Goal: Task Accomplishment & Management: Use online tool/utility

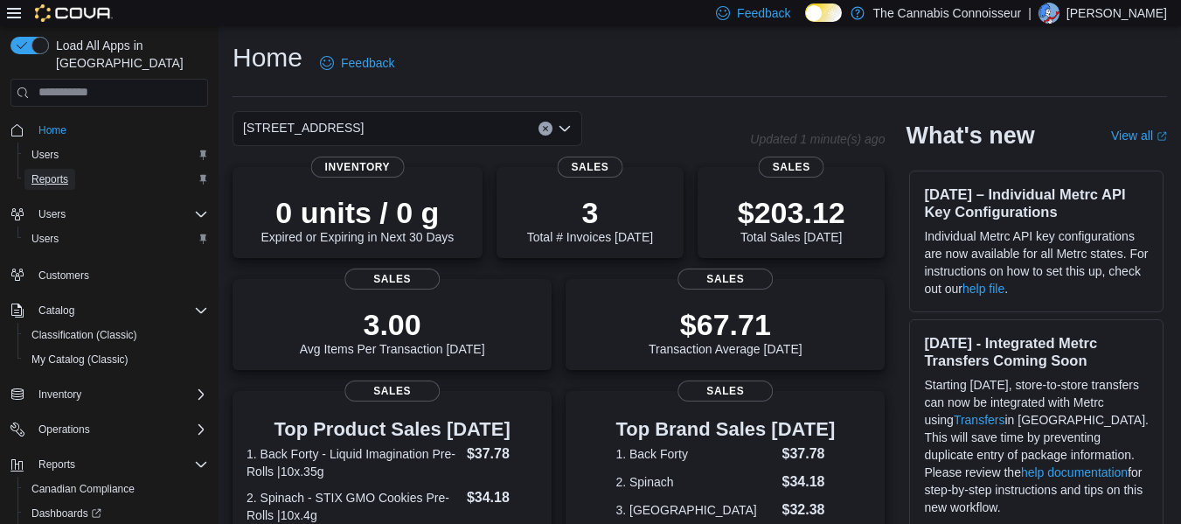
click at [59, 172] on span "Reports" at bounding box center [49, 179] width 37 height 14
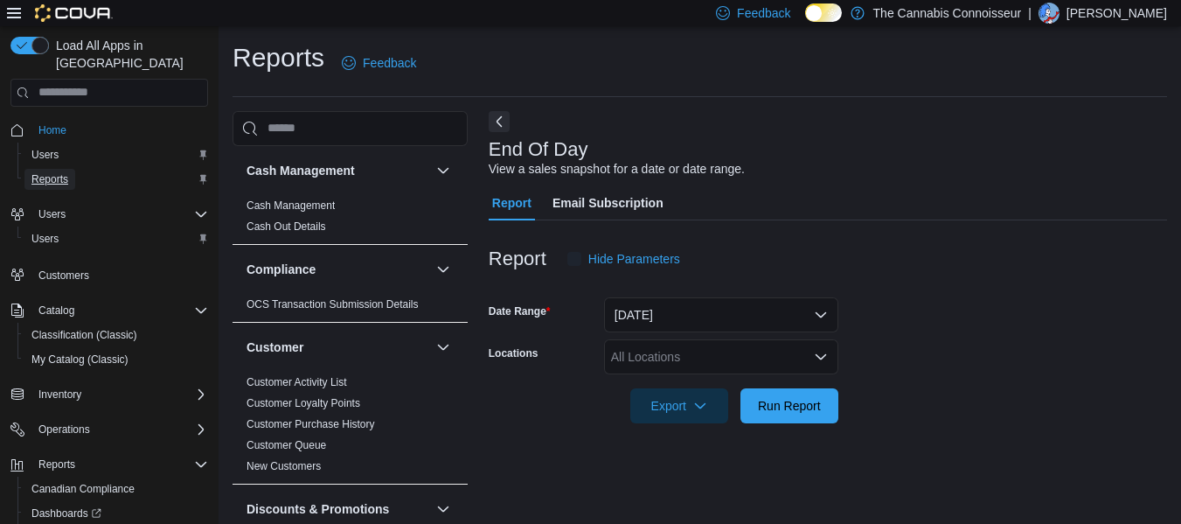
scroll to position [29, 0]
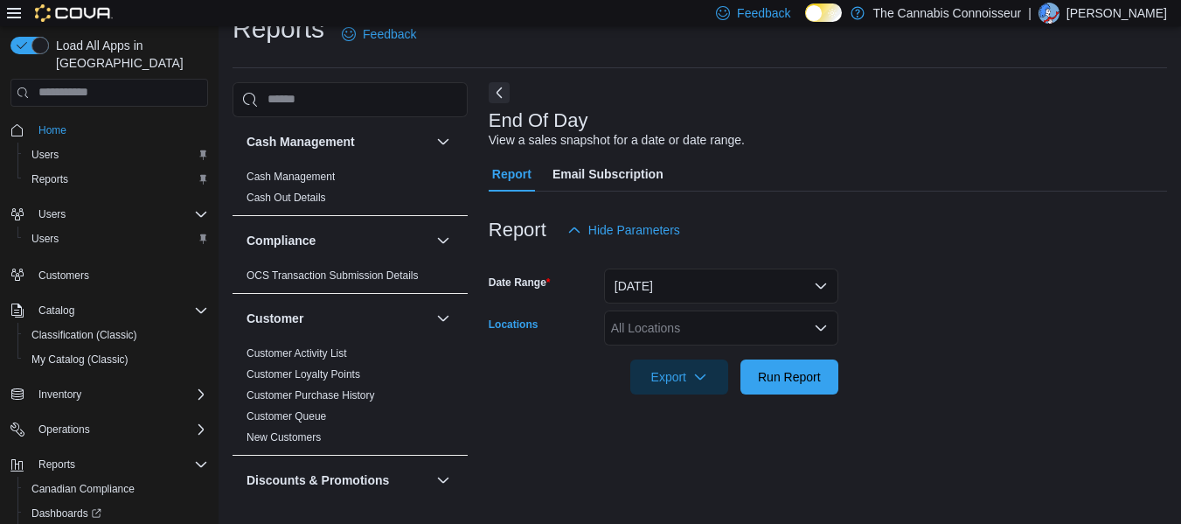
click at [805, 332] on div "All Locations" at bounding box center [721, 327] width 234 height 35
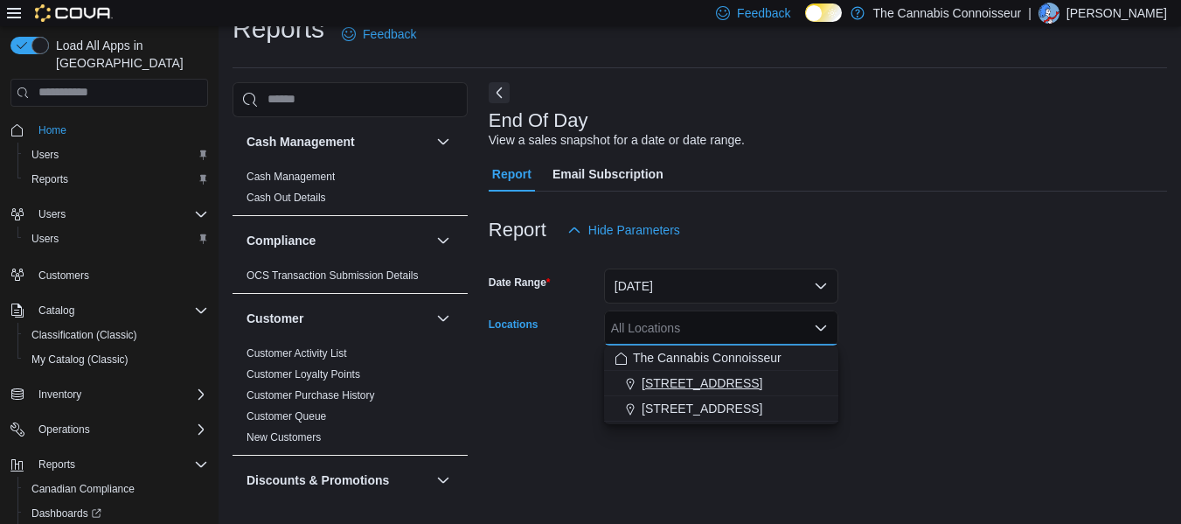
click at [749, 382] on span "[STREET_ADDRESS]" at bounding box center [702, 382] width 121 height 17
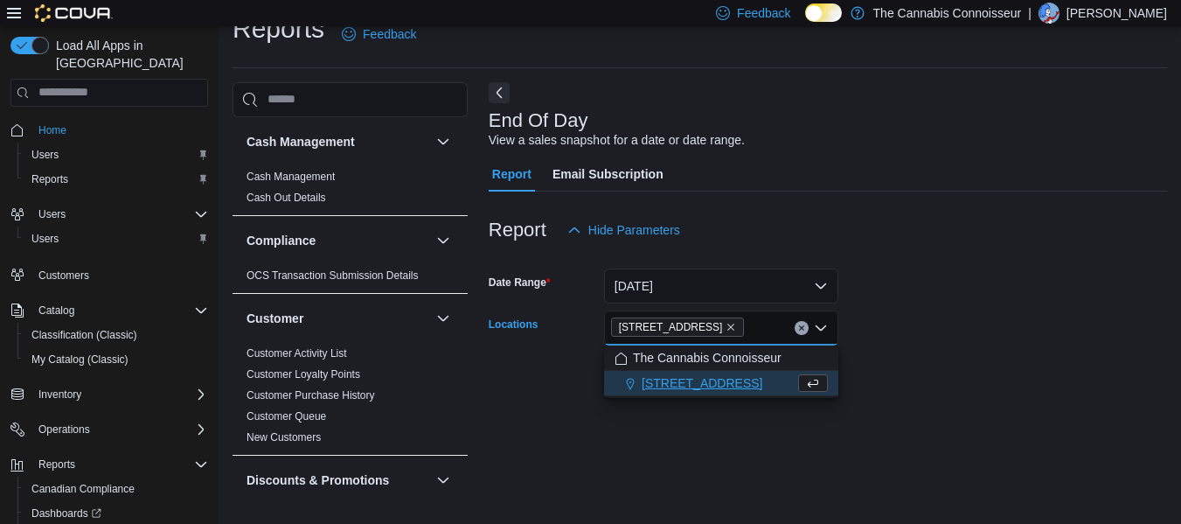
click at [896, 371] on form "Date Range [DATE] Locations 2-1874 [GEOGRAPHIC_DATA] Combo box. Selected. [STRE…" at bounding box center [828, 320] width 679 height 147
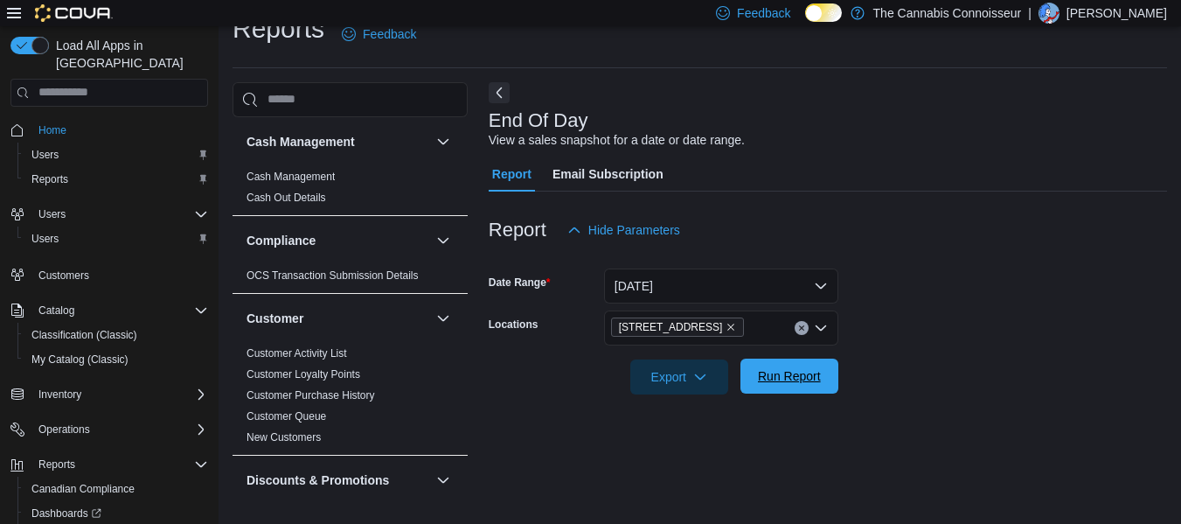
click at [817, 373] on span "Run Report" at bounding box center [789, 375] width 63 height 17
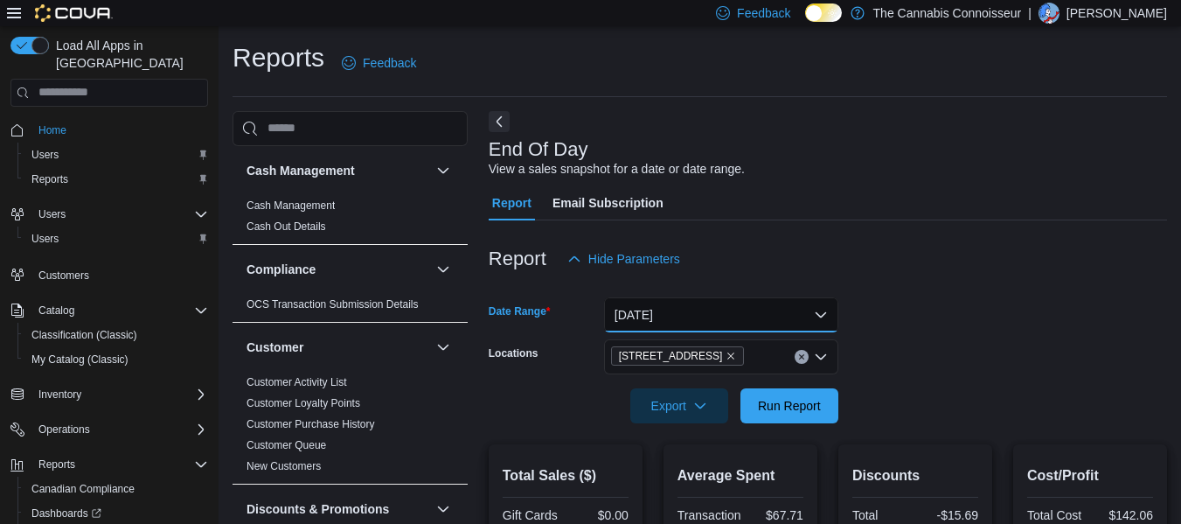
click at [818, 313] on button "[DATE]" at bounding box center [721, 314] width 234 height 35
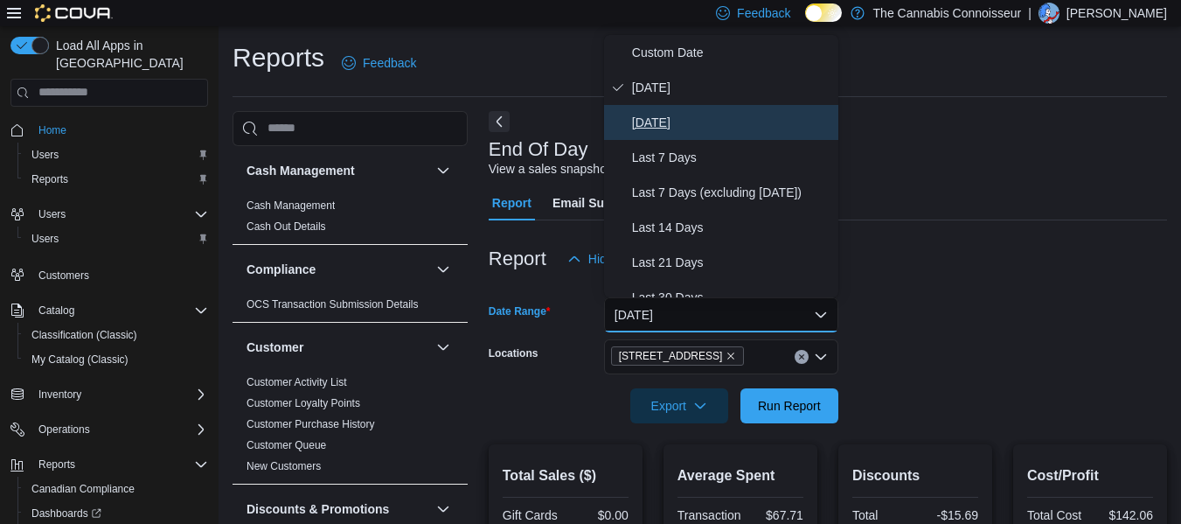
click at [674, 123] on span "Yesterday" at bounding box center [731, 122] width 199 height 21
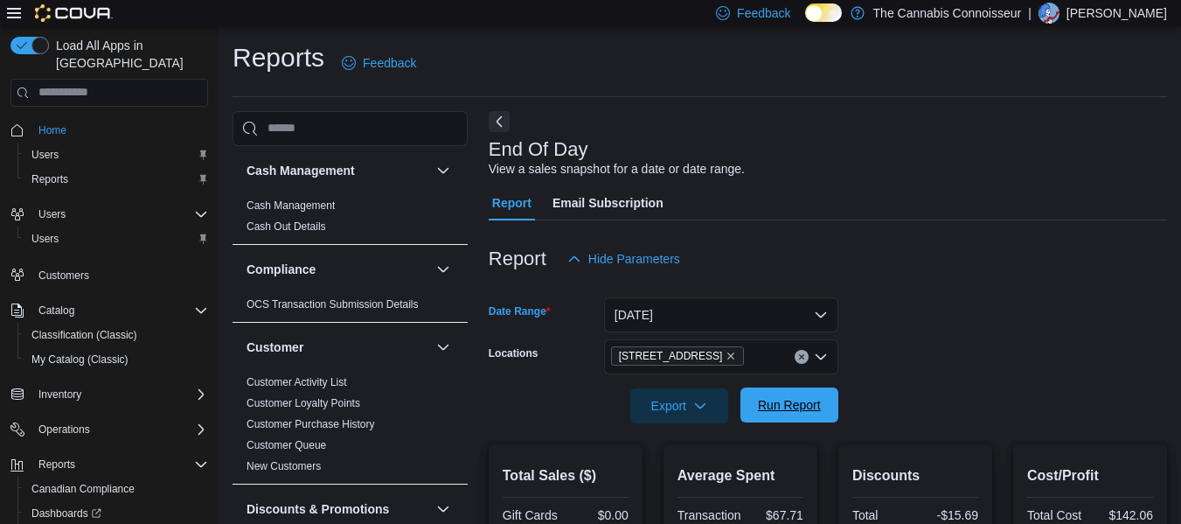
click at [809, 400] on span "Run Report" at bounding box center [789, 404] width 63 height 17
click at [730, 353] on icon "Remove 2-1874 Scugog Street from selection in this group" at bounding box center [731, 356] width 10 height 10
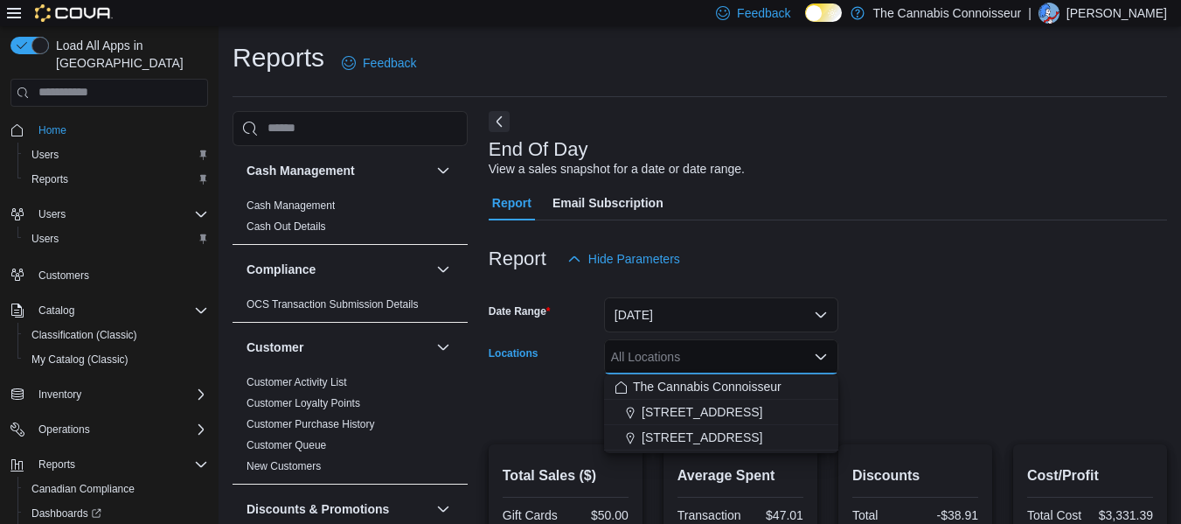
click at [965, 348] on form "Date Range Yesterday Locations All Locations Combo box. Selected. Combo box inp…" at bounding box center [828, 349] width 679 height 147
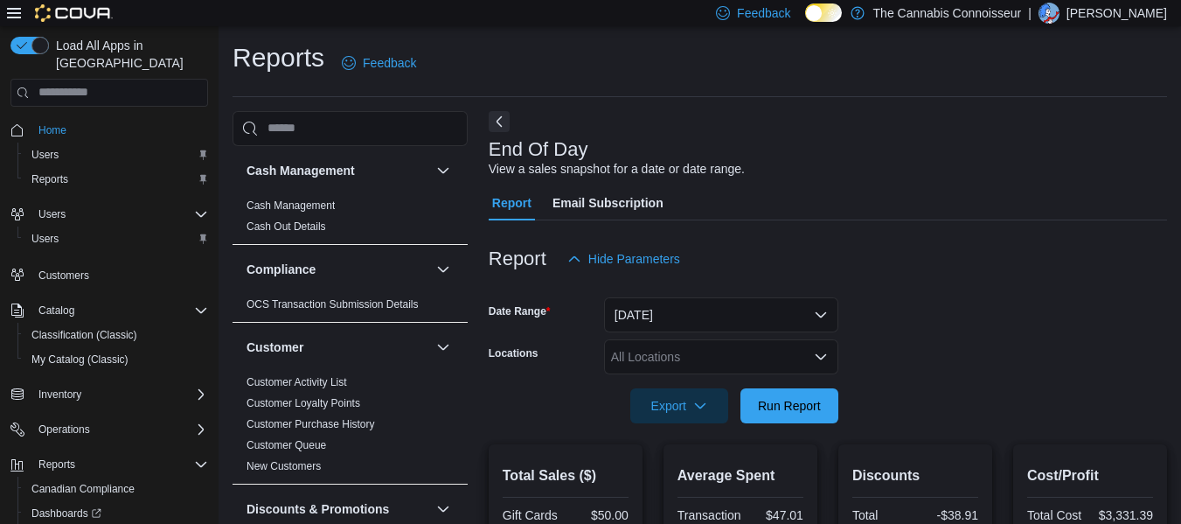
click at [789, 364] on div "All Locations" at bounding box center [721, 356] width 234 height 35
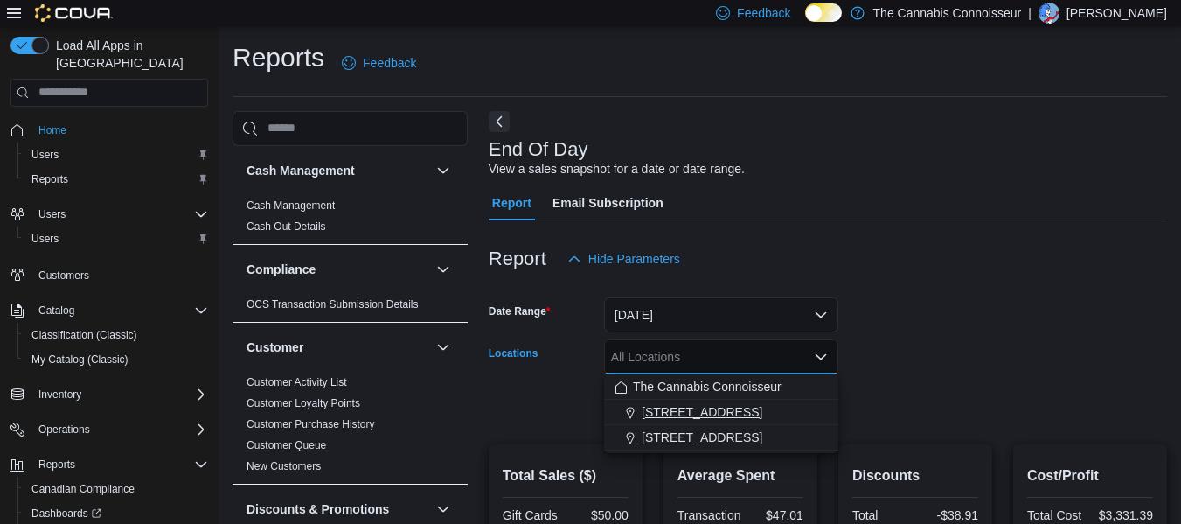
click at [731, 414] on span "[STREET_ADDRESS]" at bounding box center [702, 411] width 121 height 17
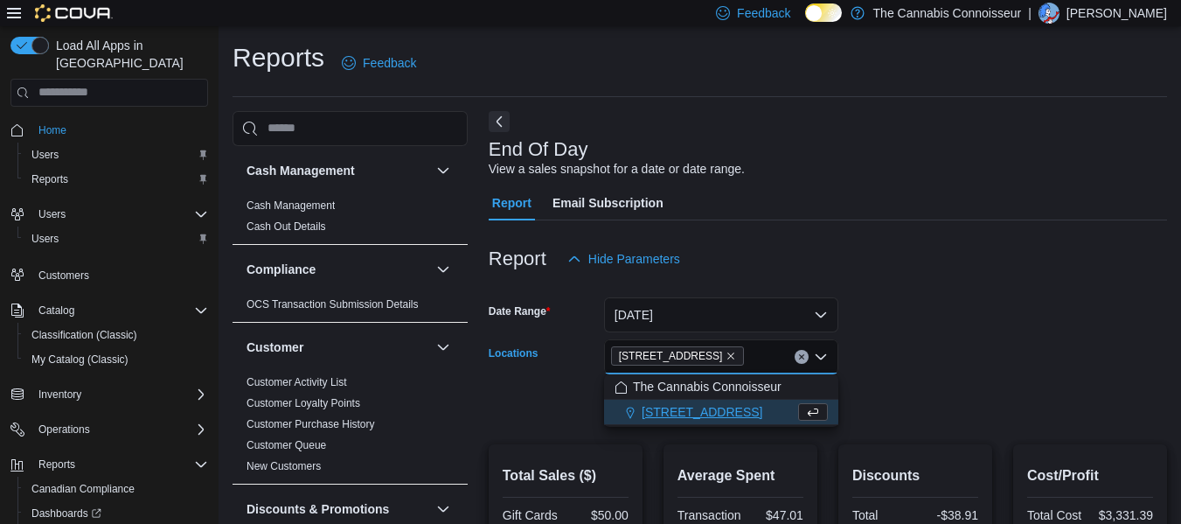
click at [991, 296] on div at bounding box center [828, 286] width 679 height 21
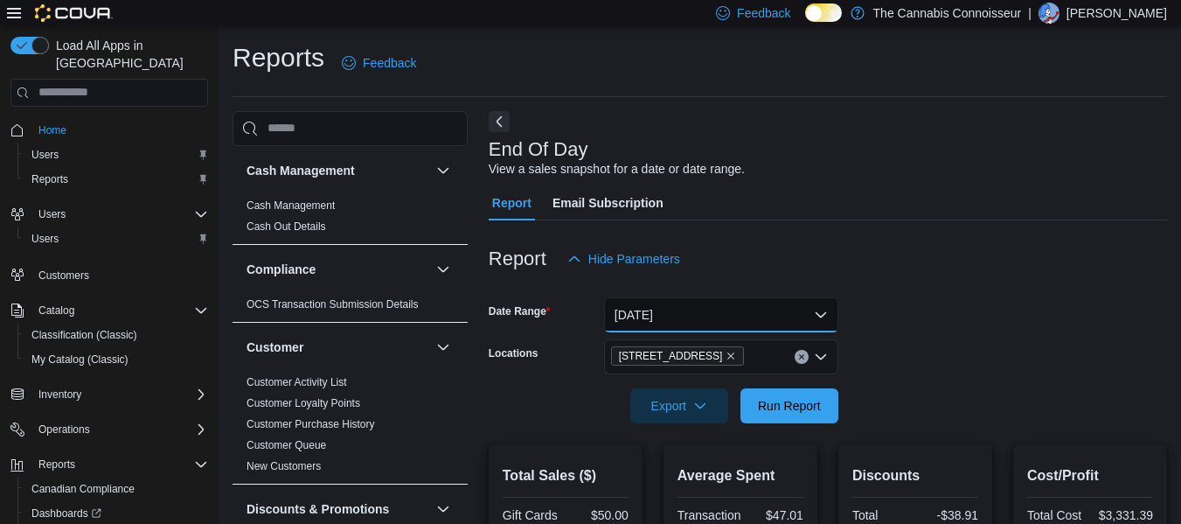
click at [795, 313] on button "Yesterday" at bounding box center [721, 314] width 234 height 35
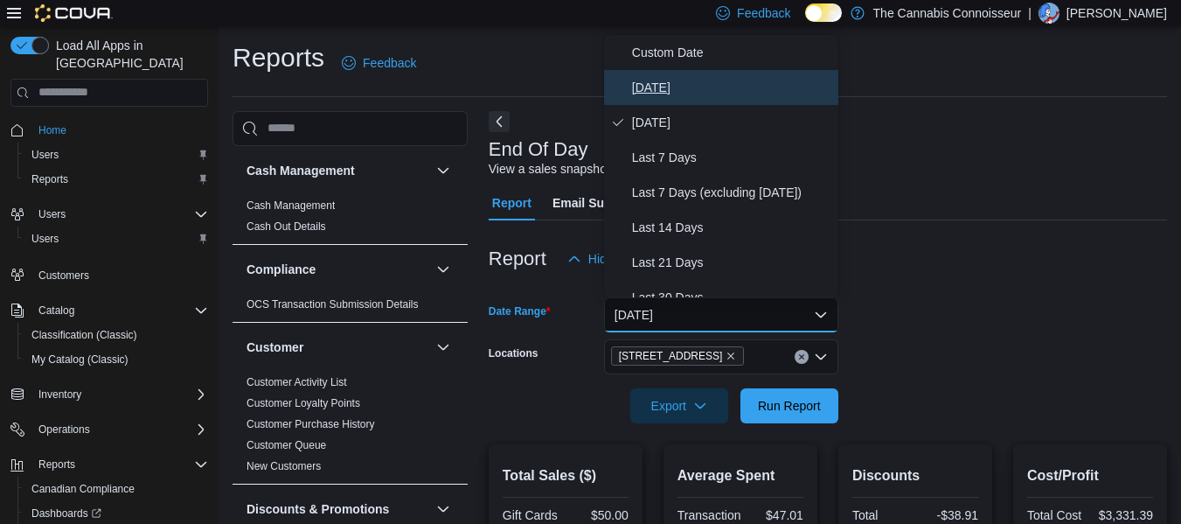
click at [659, 79] on span "[DATE]" at bounding box center [731, 87] width 199 height 21
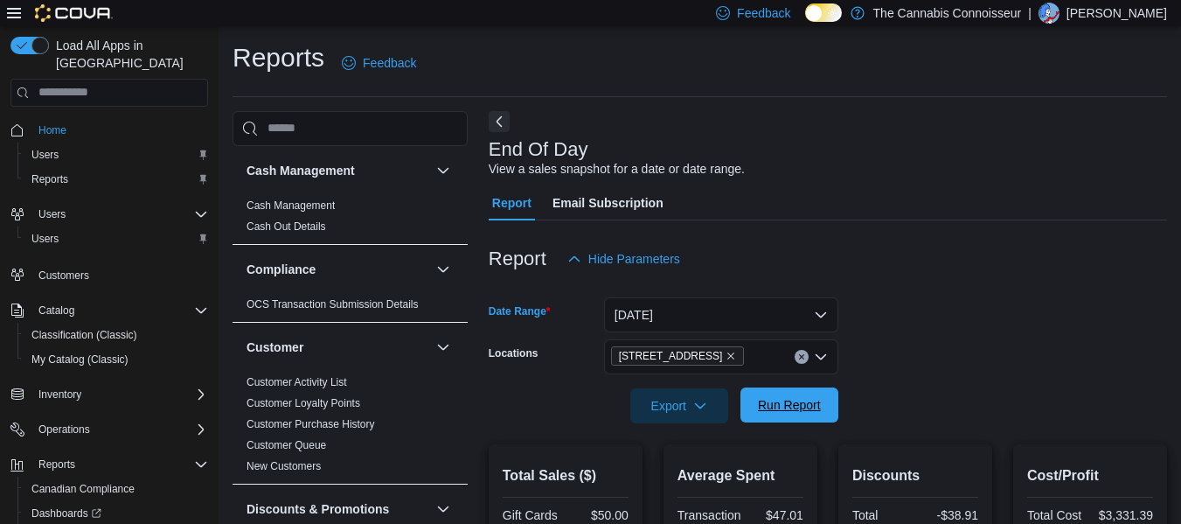
click at [814, 406] on span "Run Report" at bounding box center [789, 404] width 63 height 17
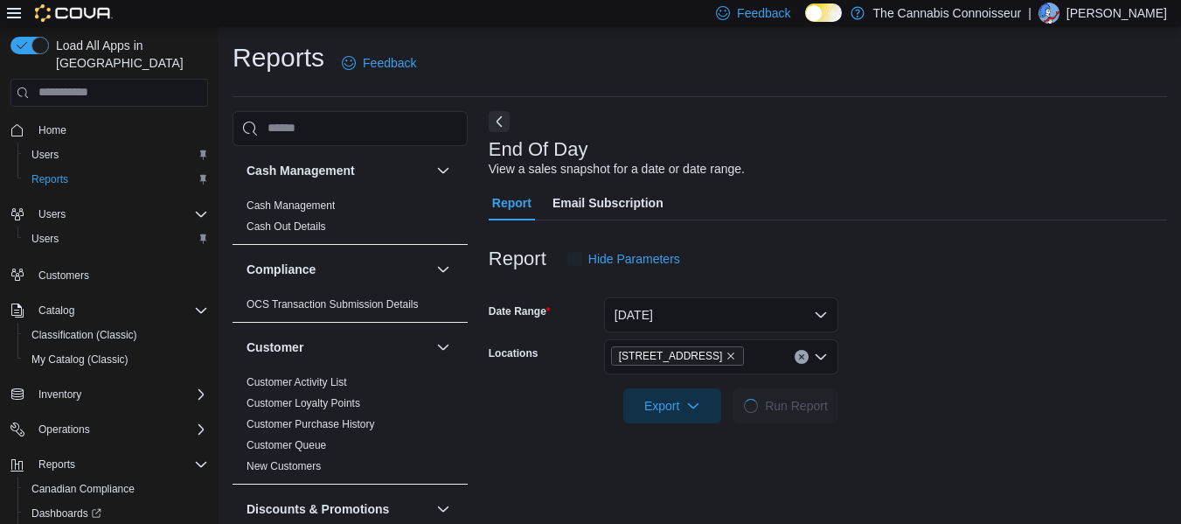
scroll to position [29, 0]
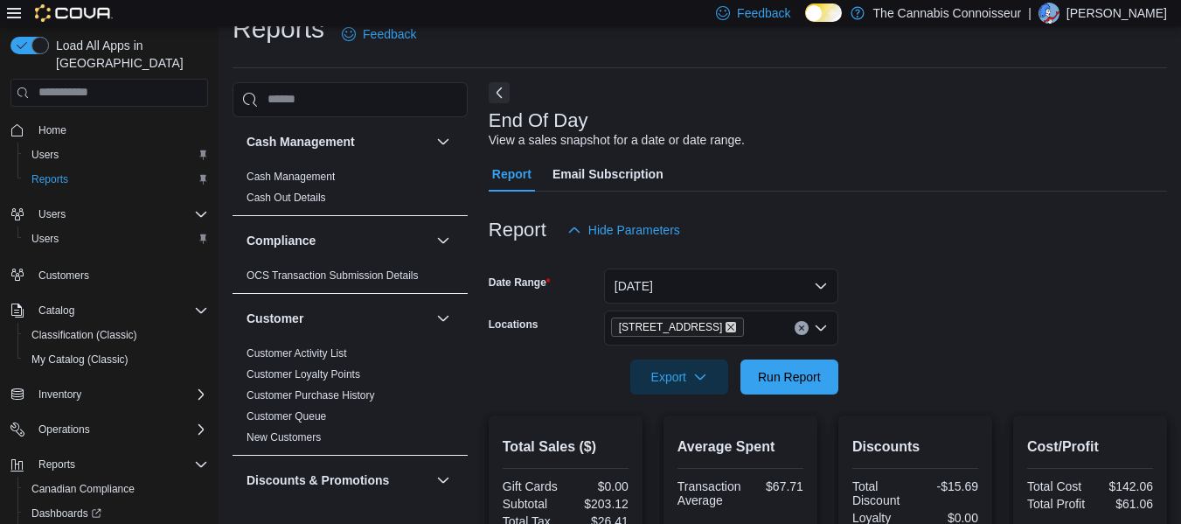
click at [728, 325] on icon "Remove 2-1874 Scugog Street from selection in this group" at bounding box center [731, 327] width 10 height 10
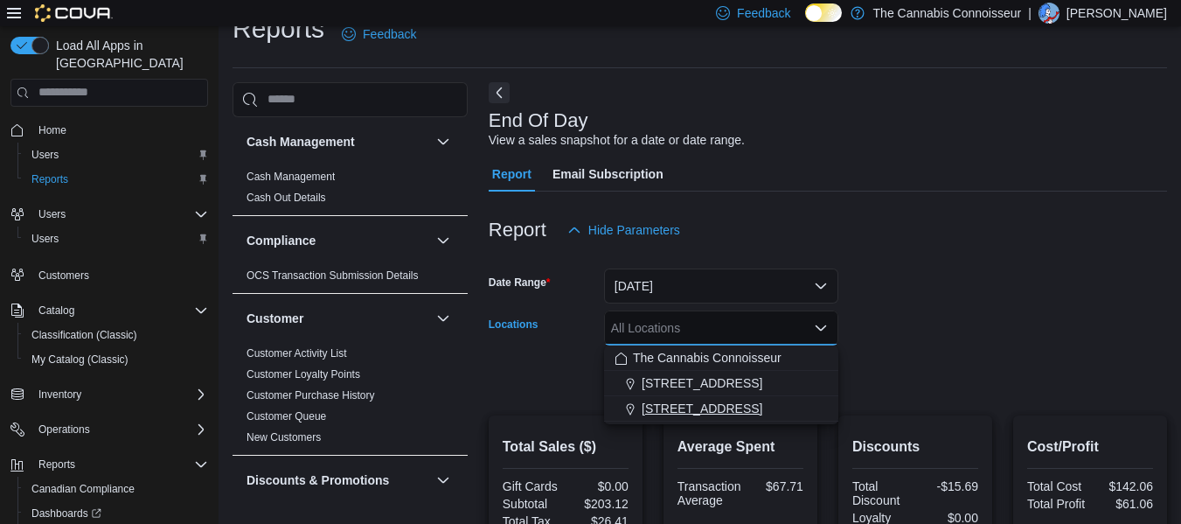
click at [687, 408] on span "[STREET_ADDRESS]" at bounding box center [702, 408] width 121 height 17
click at [885, 359] on div at bounding box center [828, 352] width 679 height 14
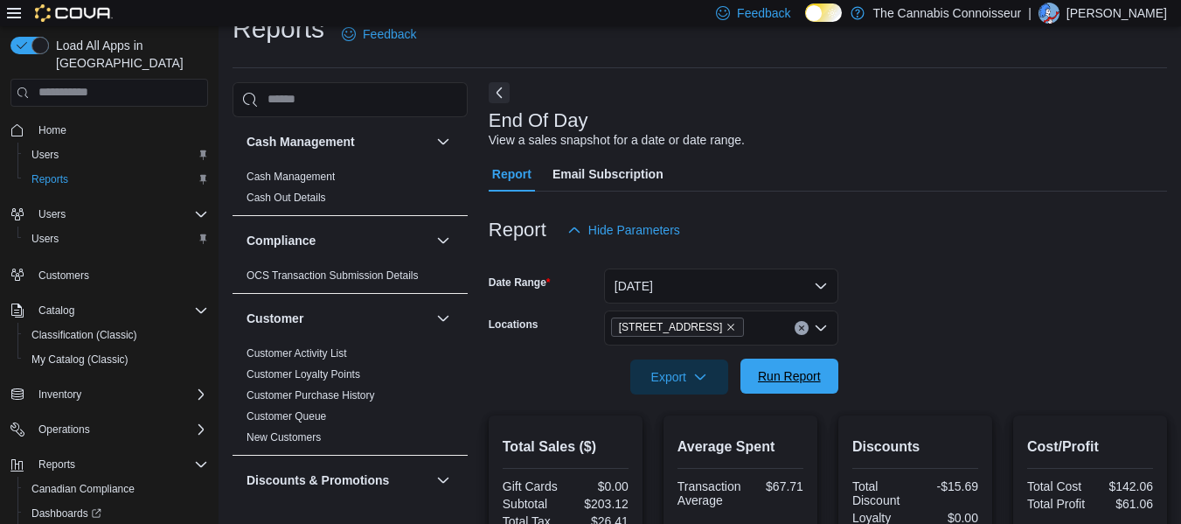
click at [810, 380] on span "Run Report" at bounding box center [789, 375] width 63 height 17
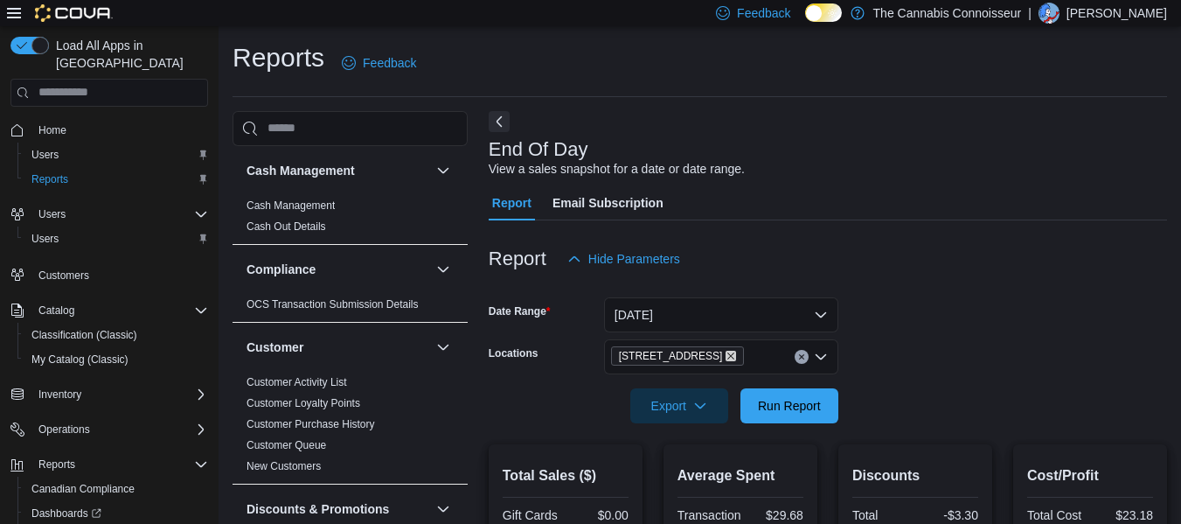
click at [728, 356] on icon "Remove 99 King St. from selection in this group" at bounding box center [731, 355] width 7 height 7
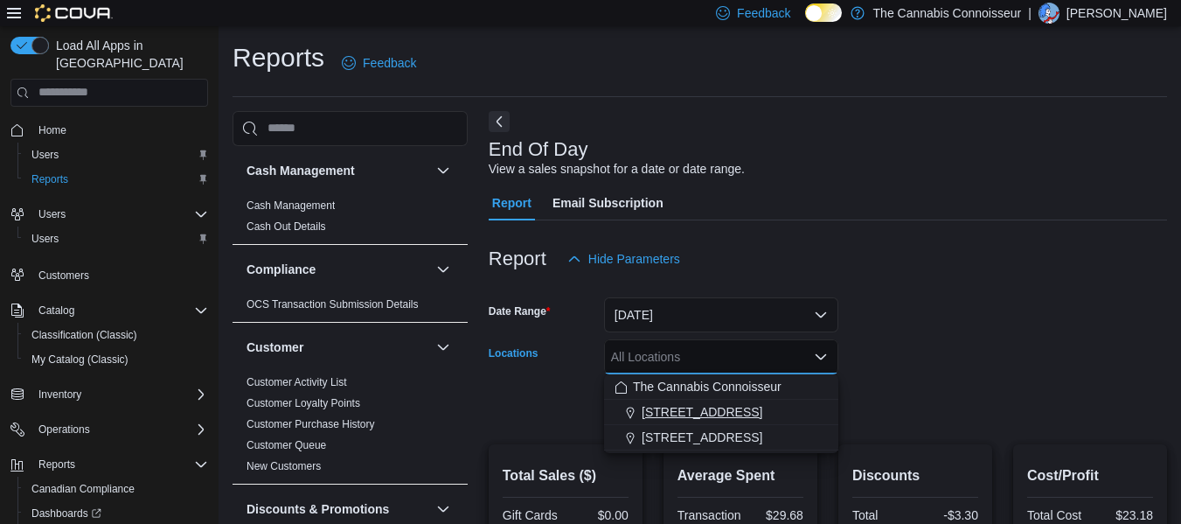
click at [685, 405] on span "[STREET_ADDRESS]" at bounding box center [702, 411] width 121 height 17
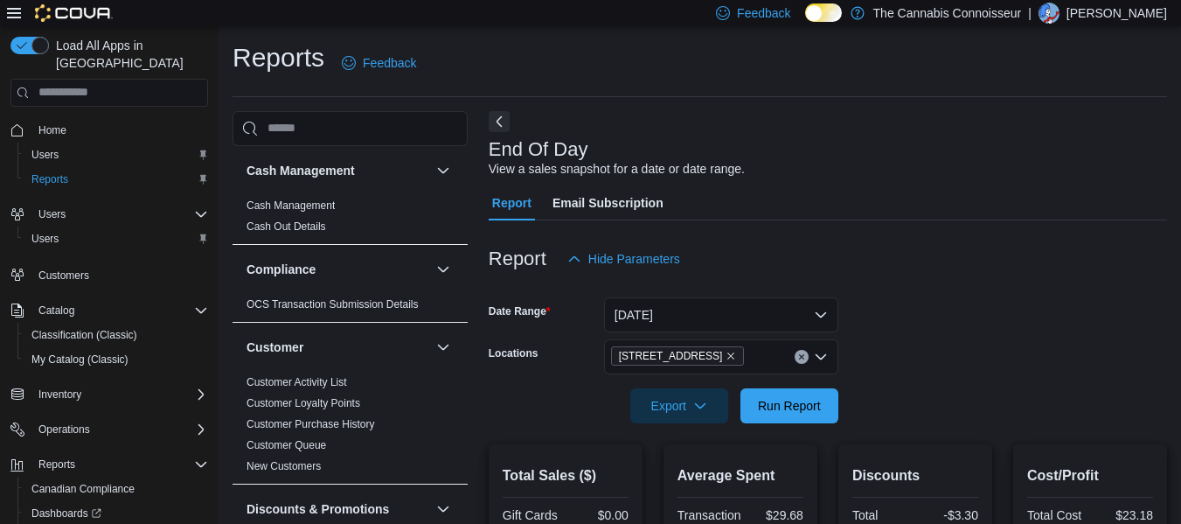
click at [937, 353] on form "Date Range Today Locations 2-1874 Scugog Street Export Run Report" at bounding box center [828, 349] width 679 height 147
click at [799, 406] on span "Run Report" at bounding box center [789, 404] width 63 height 17
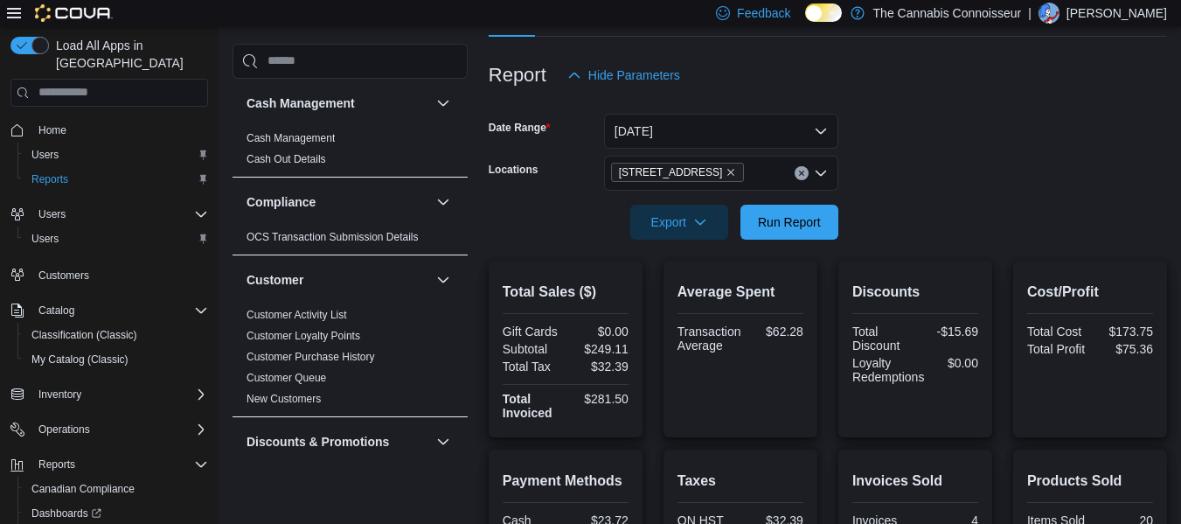
scroll to position [182, 0]
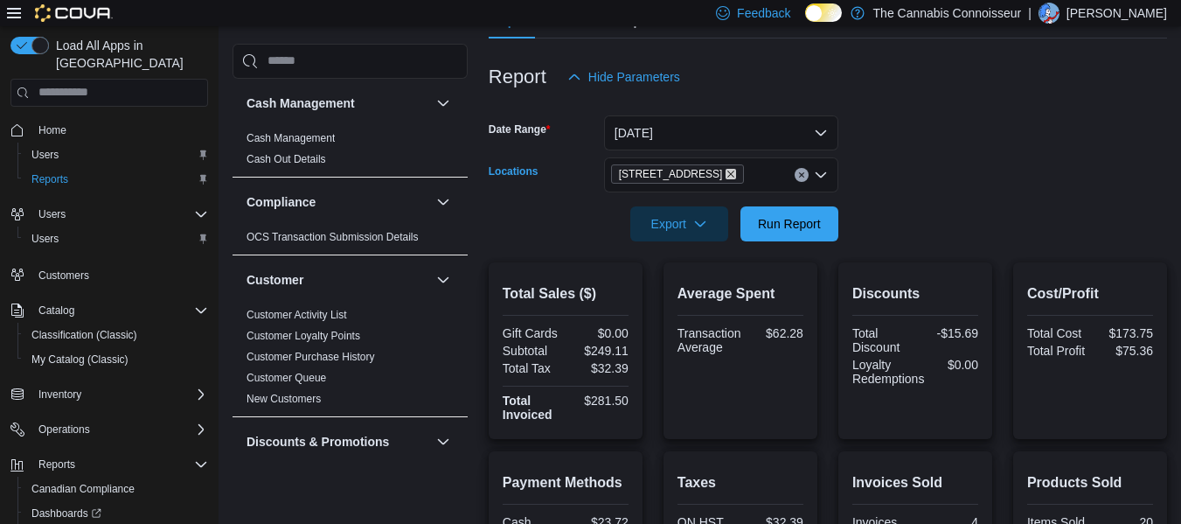
click at [726, 171] on icon "Remove 2-1874 Scugog Street from selection in this group" at bounding box center [731, 174] width 10 height 10
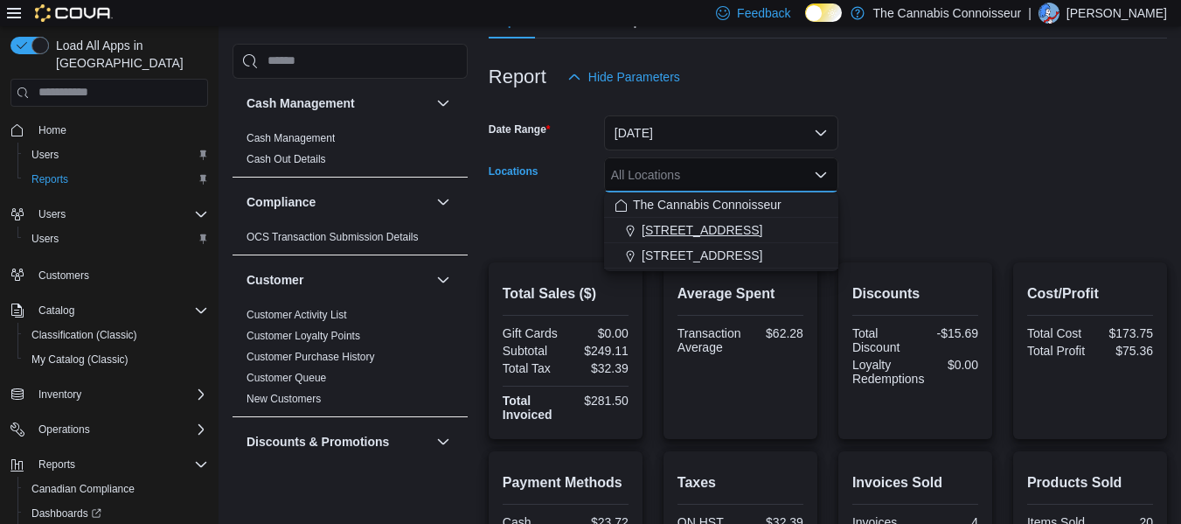
click at [723, 229] on span "[STREET_ADDRESS]" at bounding box center [702, 229] width 121 height 17
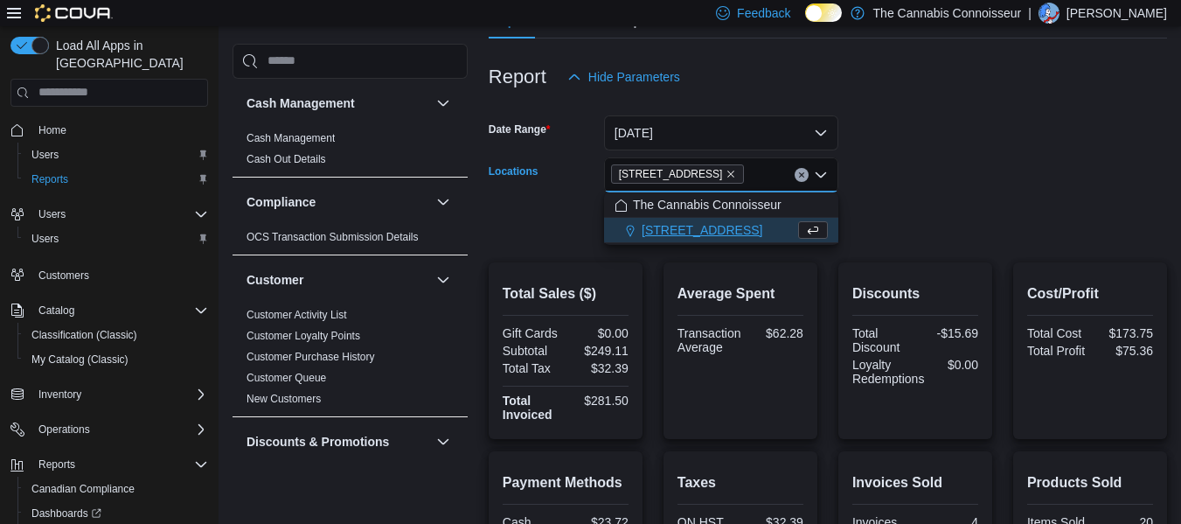
click at [966, 156] on form "Date Range [DATE] Locations 2-1874 [GEOGRAPHIC_DATA] Combo box. Selected. [STRE…" at bounding box center [828, 167] width 679 height 147
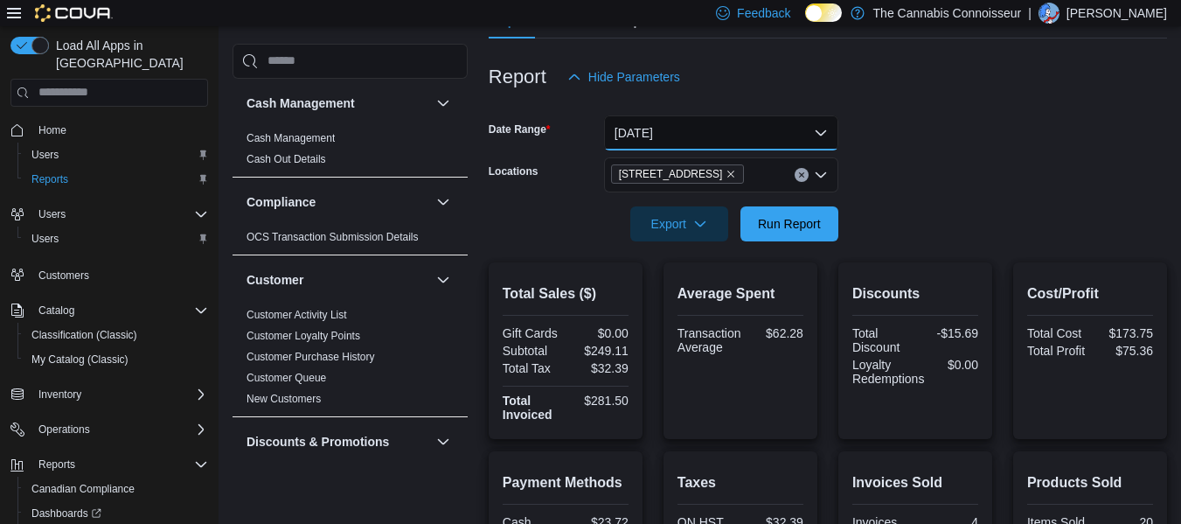
click at [749, 132] on button "[DATE]" at bounding box center [721, 132] width 234 height 35
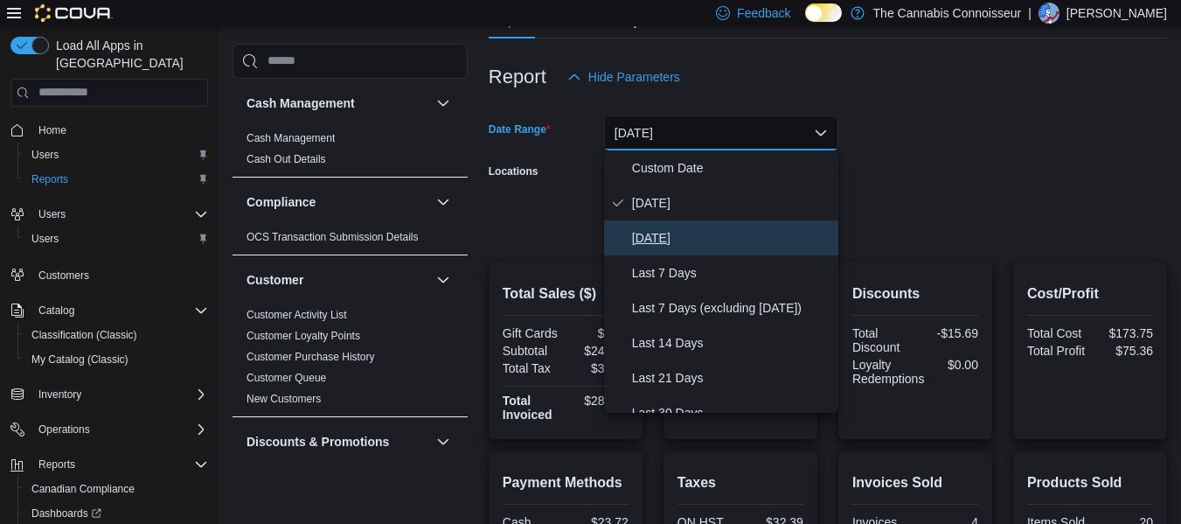
click at [674, 235] on span "Yesterday" at bounding box center [731, 237] width 199 height 21
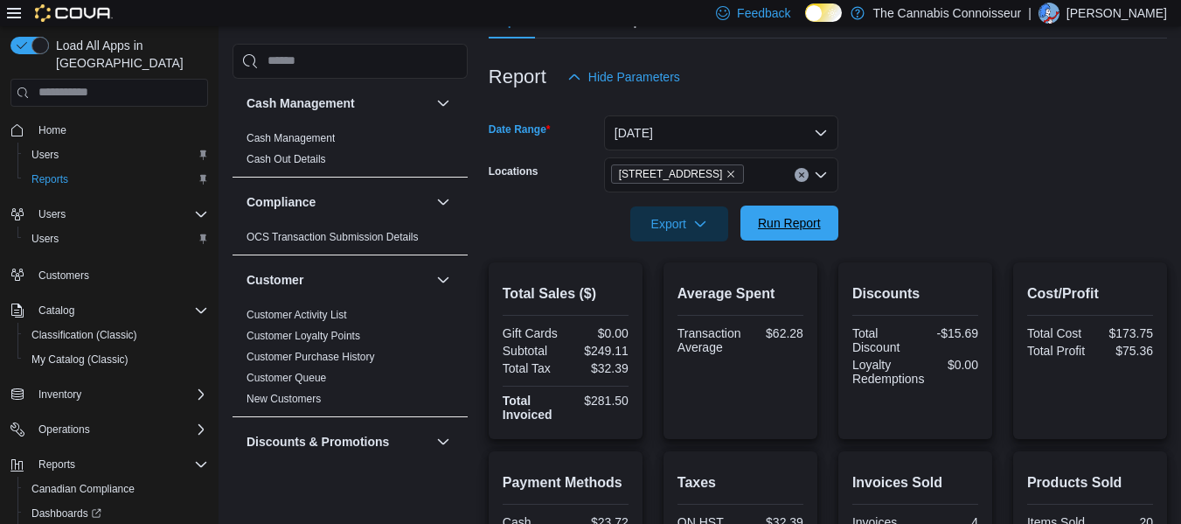
click at [810, 224] on span "Run Report" at bounding box center [789, 222] width 63 height 17
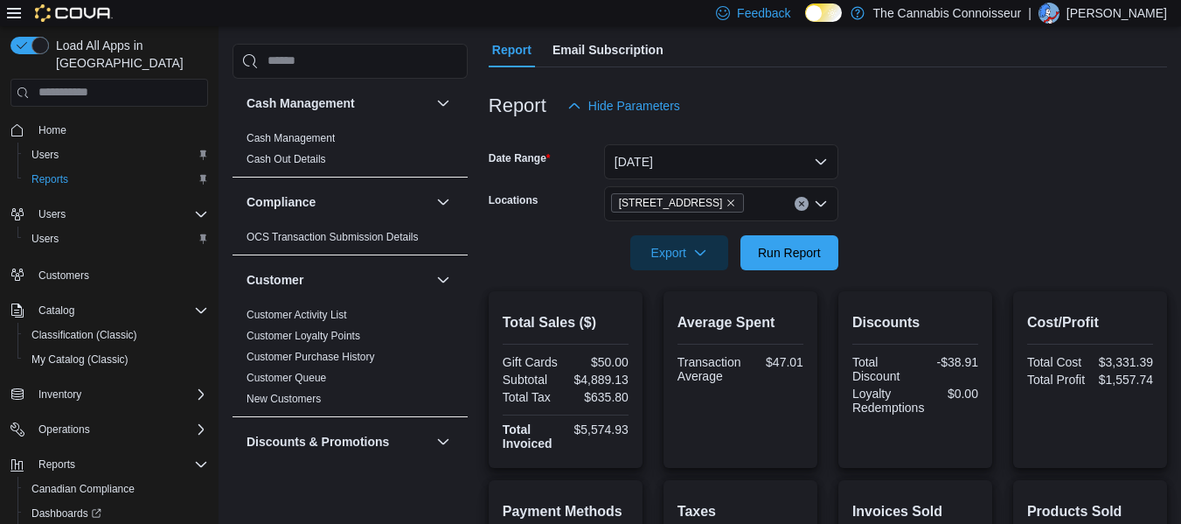
scroll to position [151, 0]
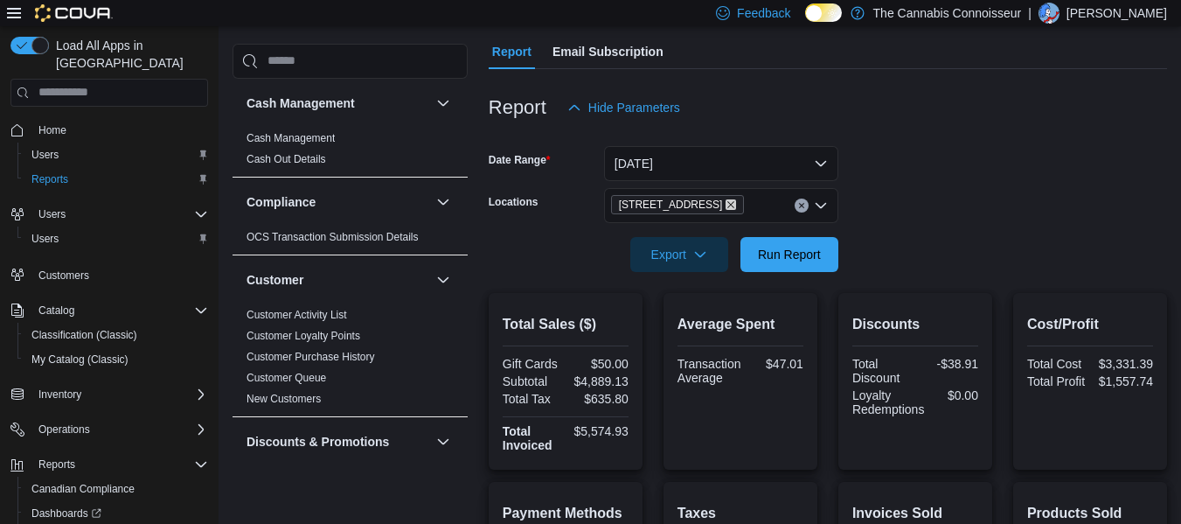
click at [728, 205] on icon "Remove 2-1874 Scugog Street from selection in this group" at bounding box center [731, 204] width 10 height 10
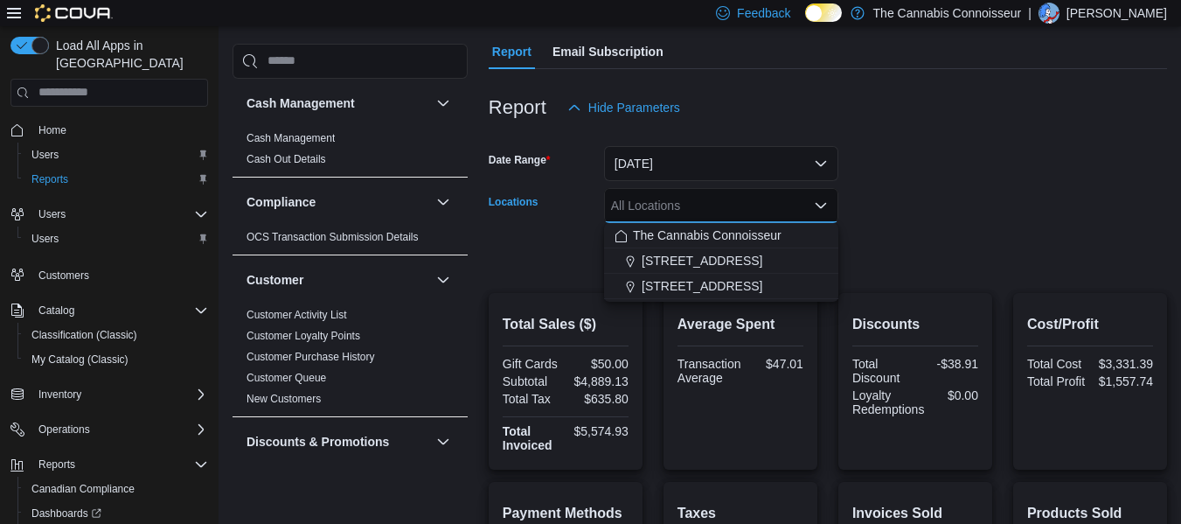
click at [881, 184] on form "Date Range Yesterday Locations All Locations Combo box. Selected. Combo box inp…" at bounding box center [828, 198] width 679 height 147
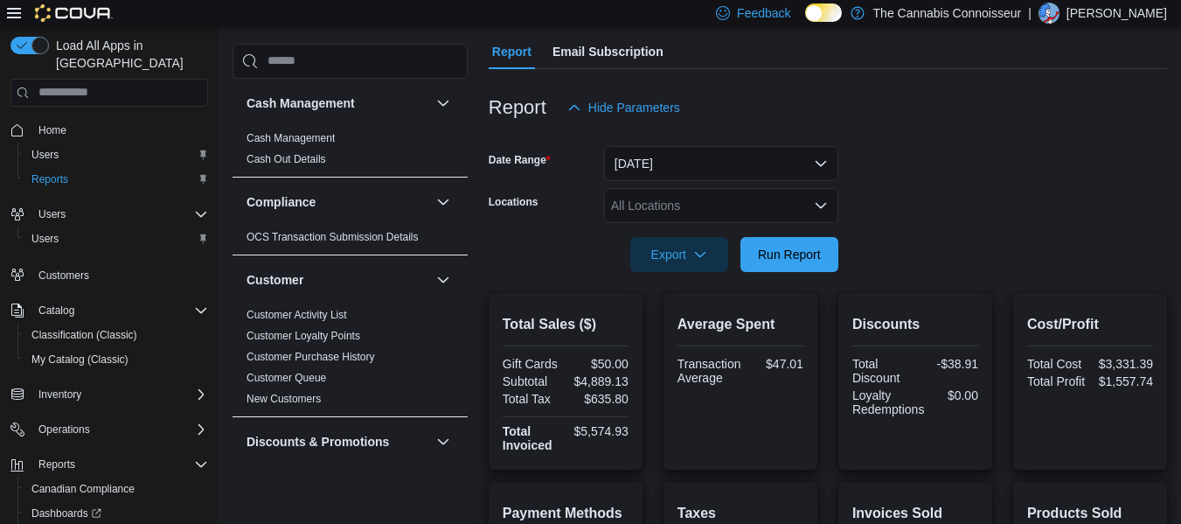
click at [711, 204] on div "All Locations" at bounding box center [721, 205] width 234 height 35
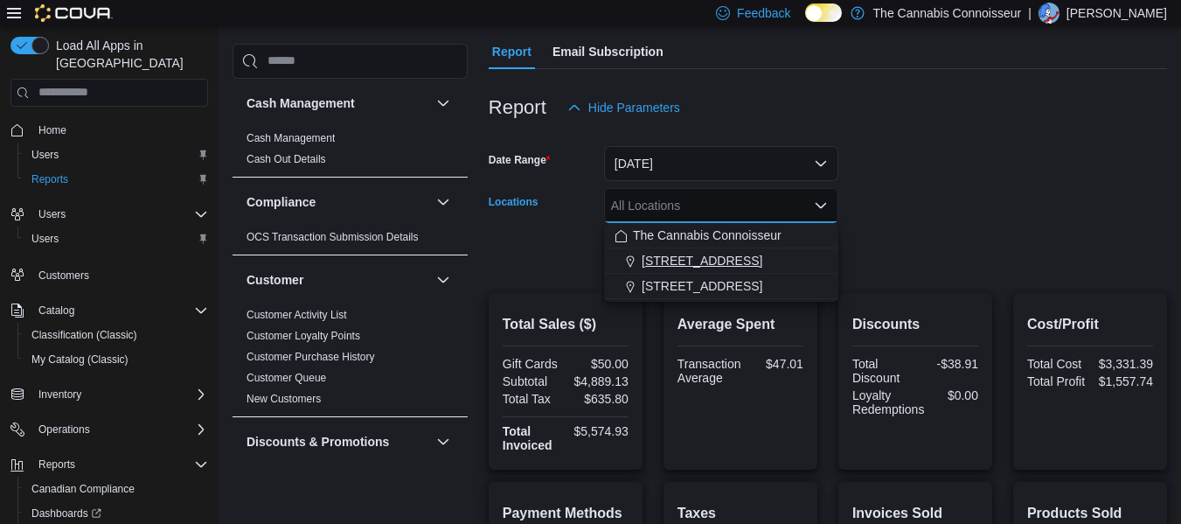
click at [703, 268] on span "[STREET_ADDRESS]" at bounding box center [702, 260] width 121 height 17
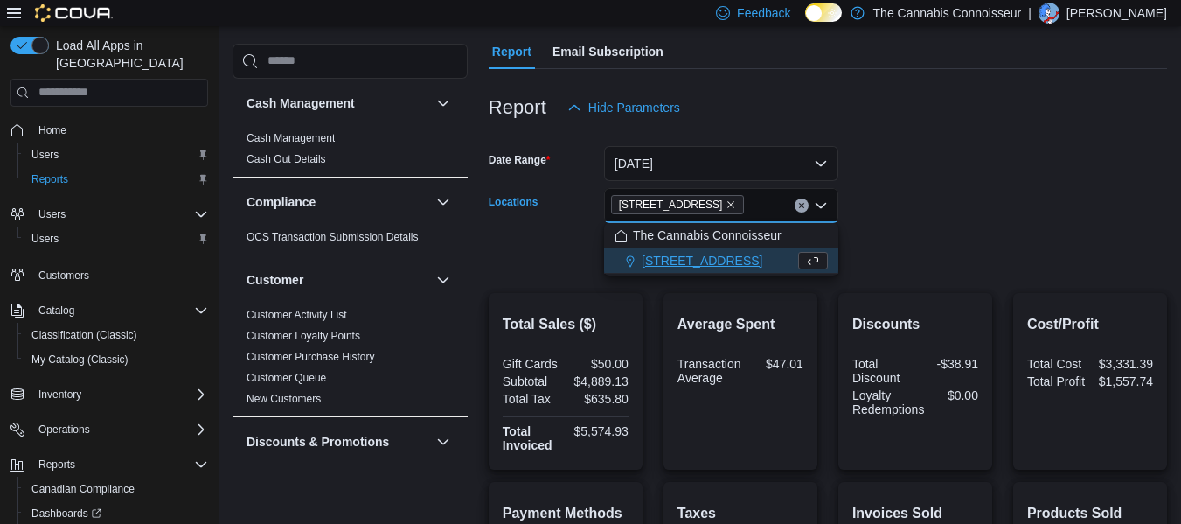
click at [990, 191] on form "Date Range Yesterday Locations 2-1874 Scugog Street Combo box. Selected. 2-1874…" at bounding box center [828, 198] width 679 height 147
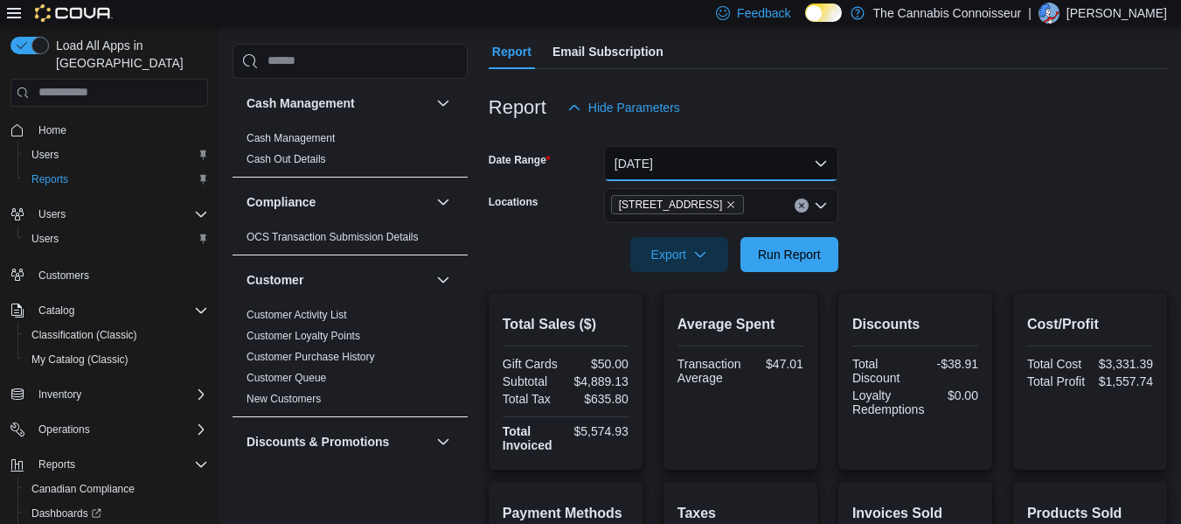
click at [732, 158] on button "Yesterday" at bounding box center [721, 163] width 234 height 35
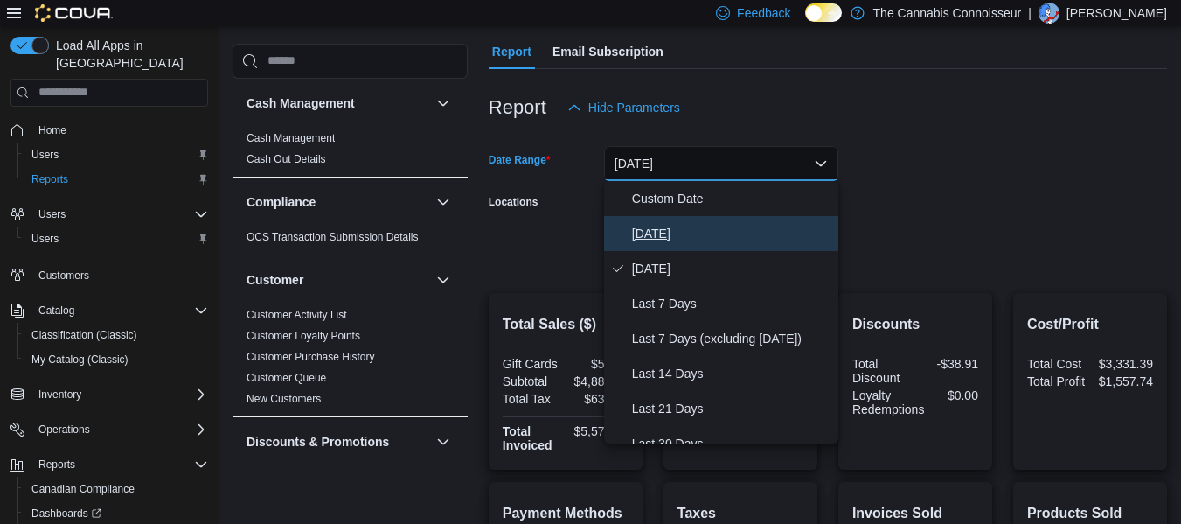
click at [644, 234] on span "[DATE]" at bounding box center [731, 233] width 199 height 21
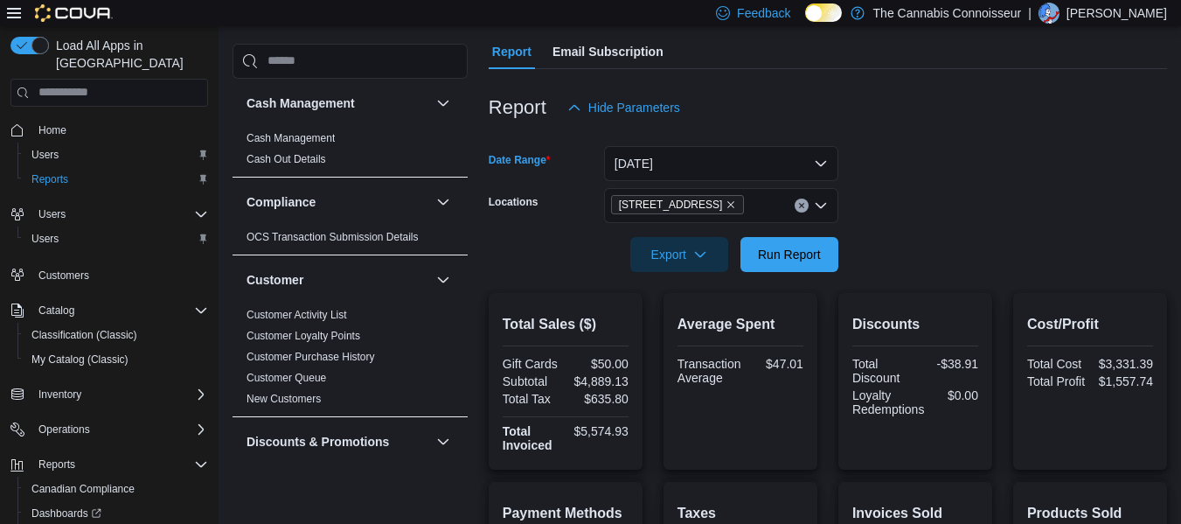
click at [1051, 206] on form "Date Range Today Locations 2-1874 Scugog Street Export Run Report" at bounding box center [828, 198] width 679 height 147
click at [800, 256] on span "Run Report" at bounding box center [789, 253] width 63 height 17
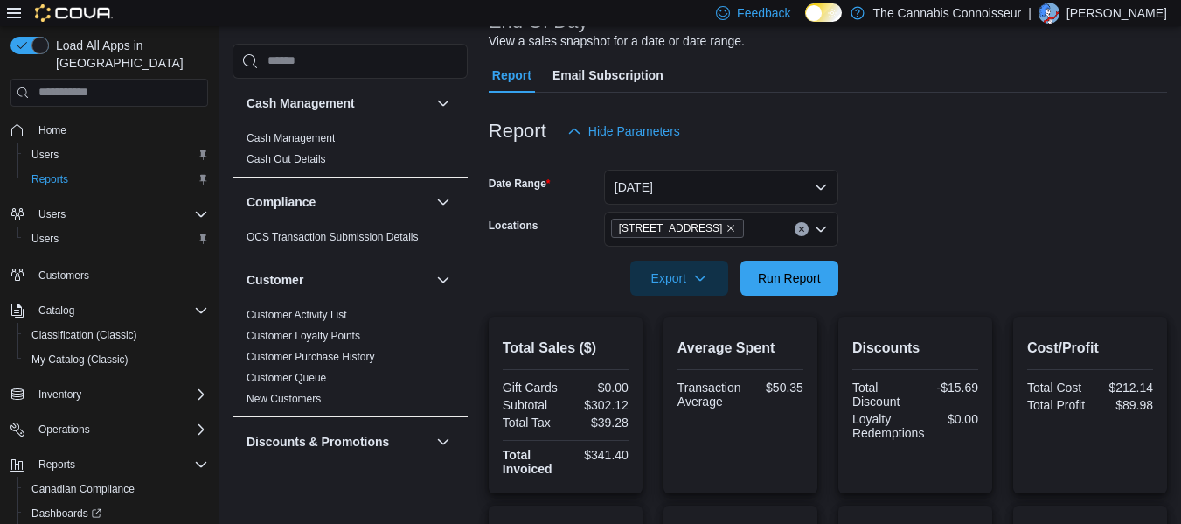
scroll to position [110, 0]
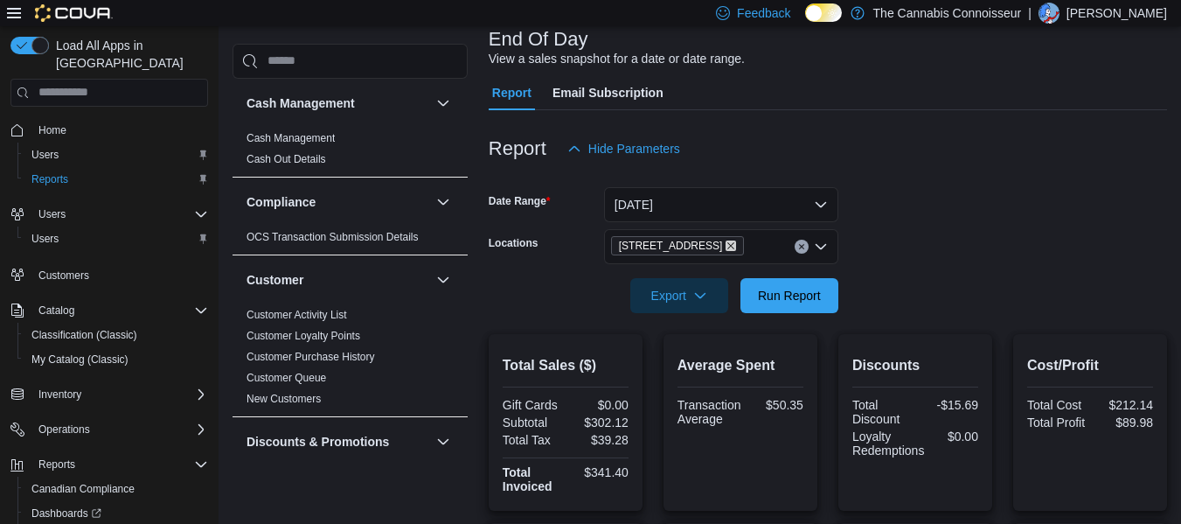
click at [728, 243] on icon "Remove 2-1874 Scugog Street from selection in this group" at bounding box center [731, 245] width 7 height 7
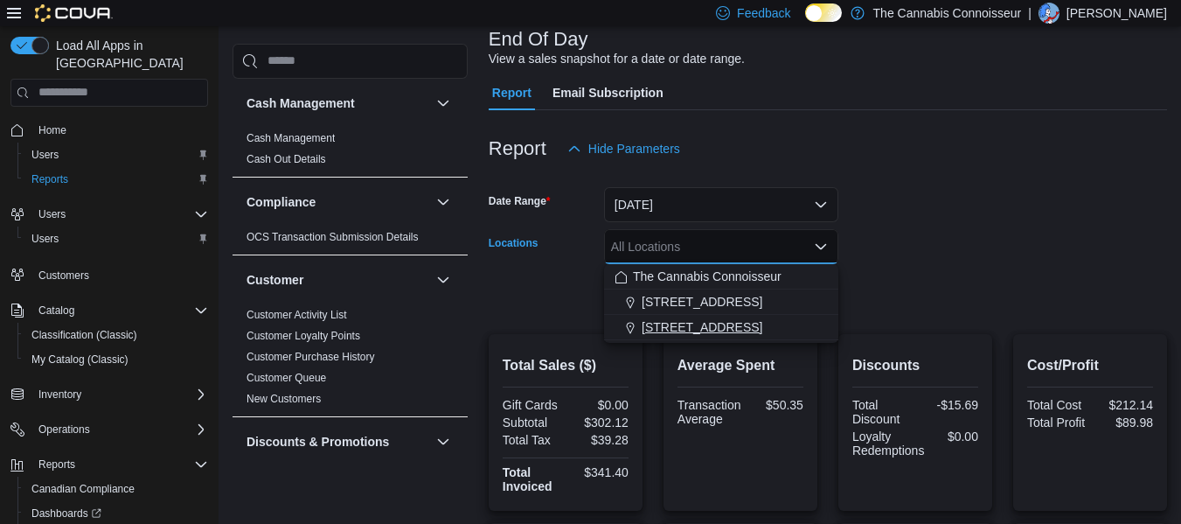
click at [688, 324] on span "[STREET_ADDRESS]" at bounding box center [702, 326] width 121 height 17
click at [903, 298] on form "Date Range [DATE] Locations [STREET_ADDRESS] Selected. [STREET_ADDRESS].. Press…" at bounding box center [828, 239] width 679 height 147
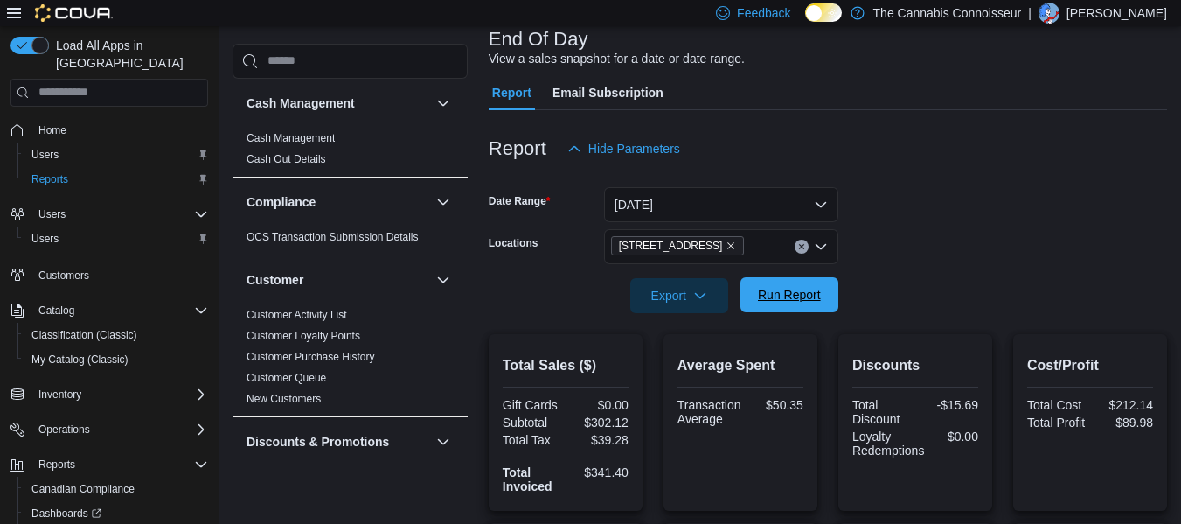
click at [798, 301] on span "Run Report" at bounding box center [789, 294] width 63 height 17
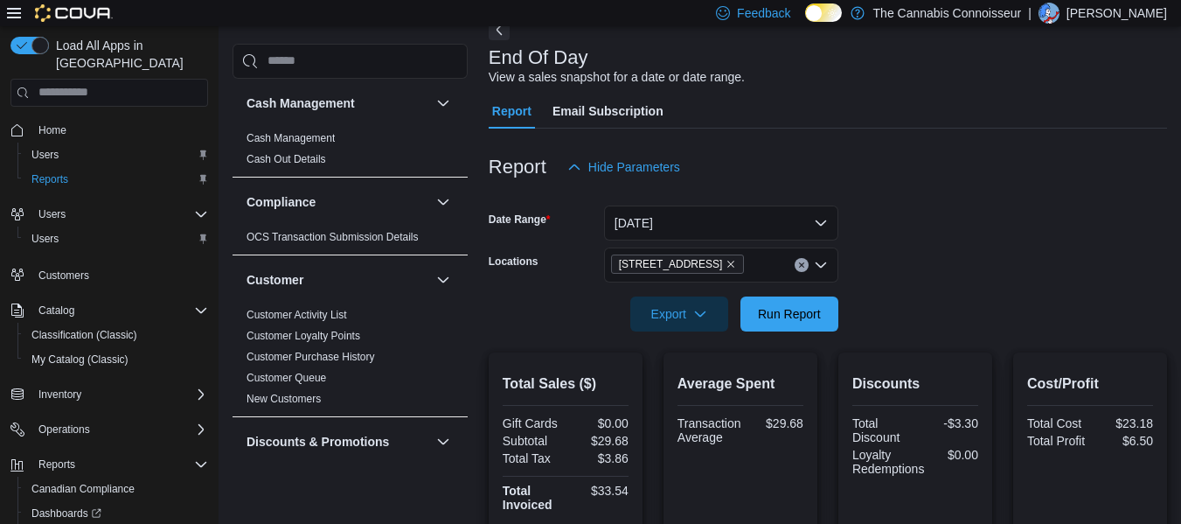
scroll to position [87, 0]
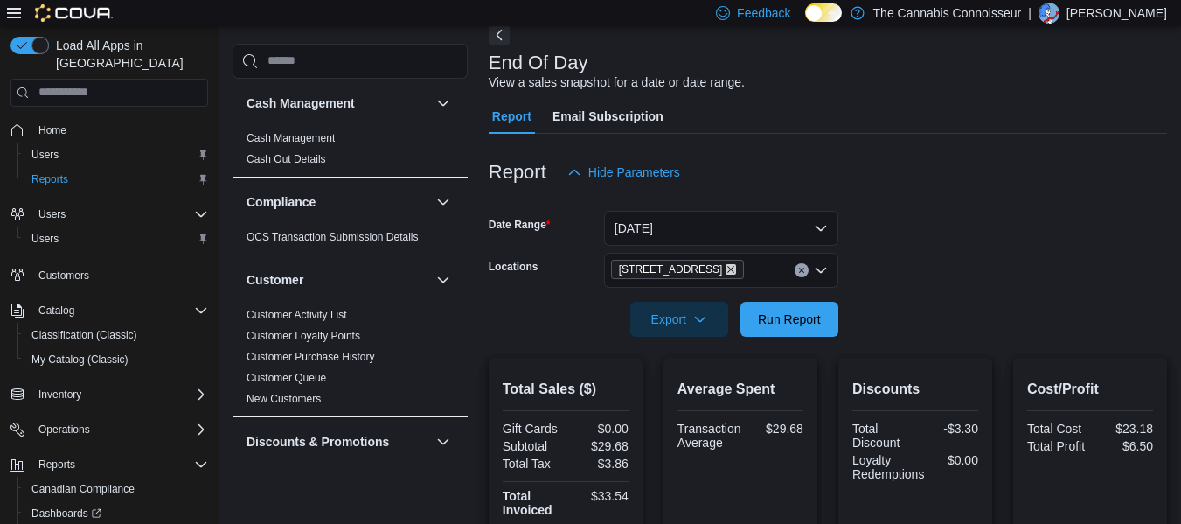
click at [726, 267] on icon "Remove 99 King St. from selection in this group" at bounding box center [731, 269] width 10 height 10
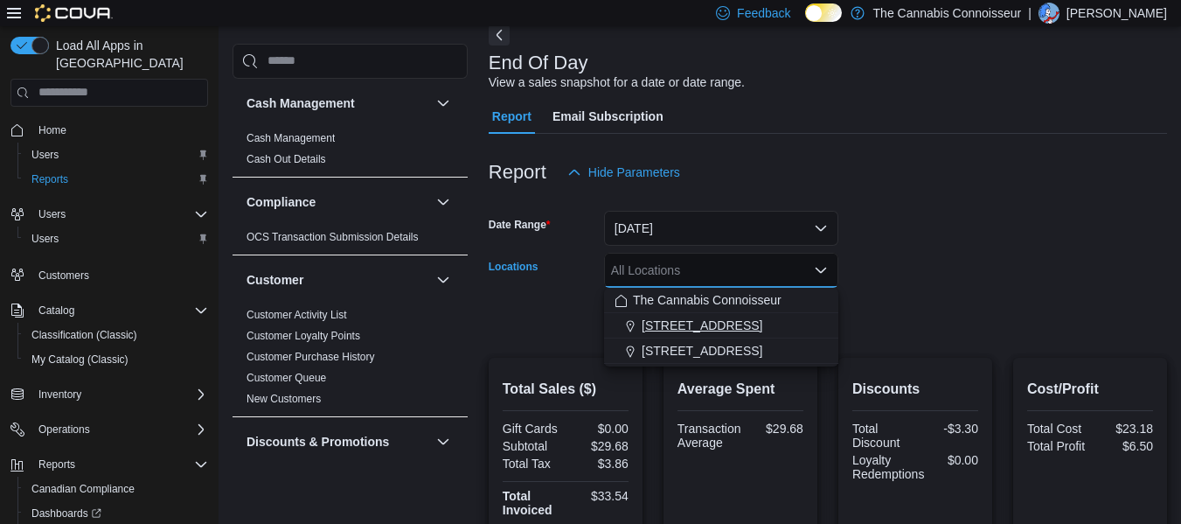
click at [683, 331] on span "[STREET_ADDRESS]" at bounding box center [702, 325] width 121 height 17
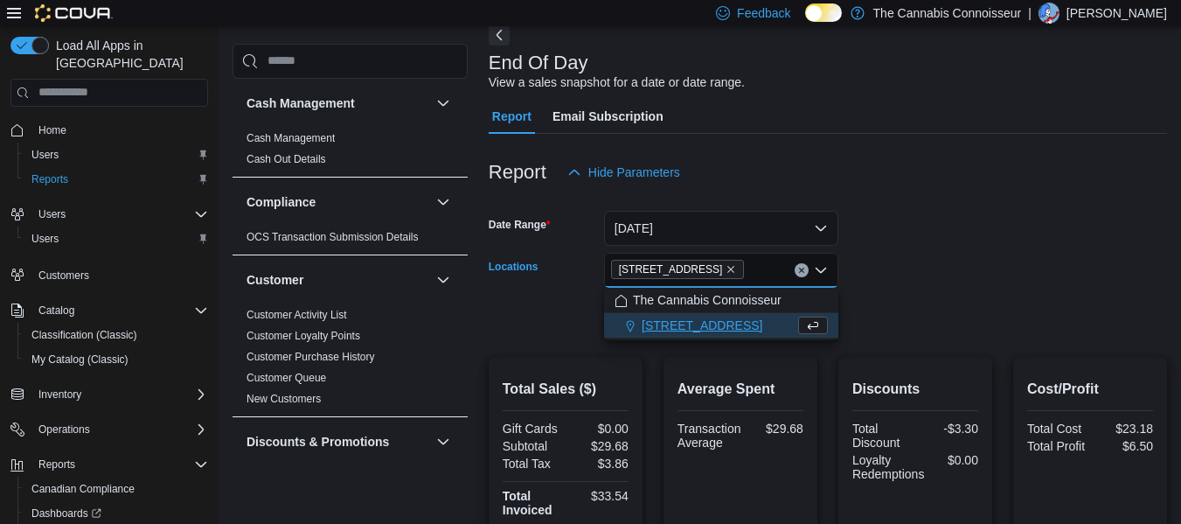
click at [921, 303] on form "Date Range [DATE] Locations 2-1874 [GEOGRAPHIC_DATA] Combo box. Selected. [STRE…" at bounding box center [828, 263] width 679 height 147
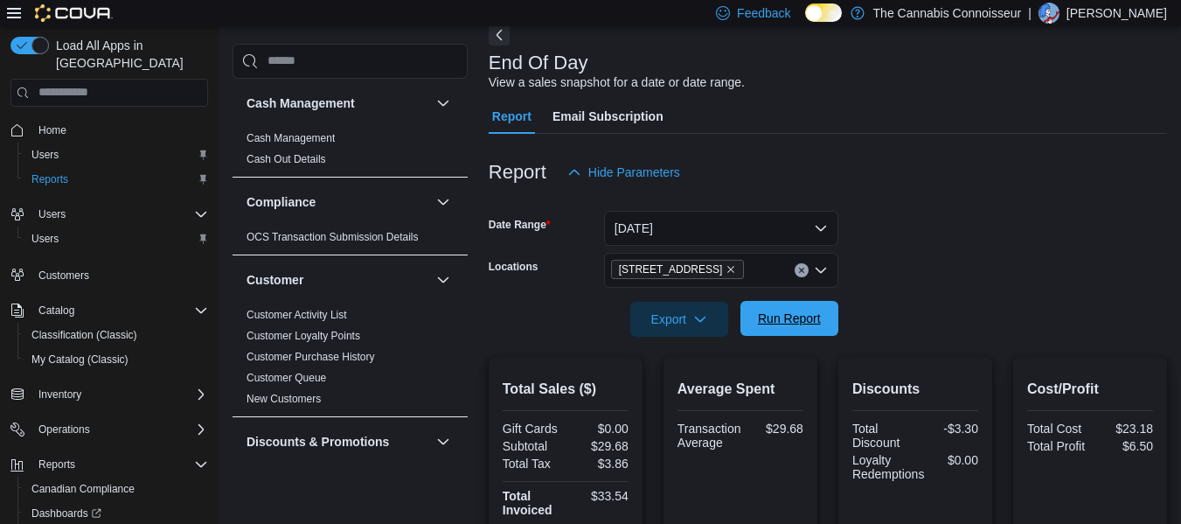
click at [793, 316] on span "Run Report" at bounding box center [789, 318] width 63 height 17
